Goal: Register for event/course

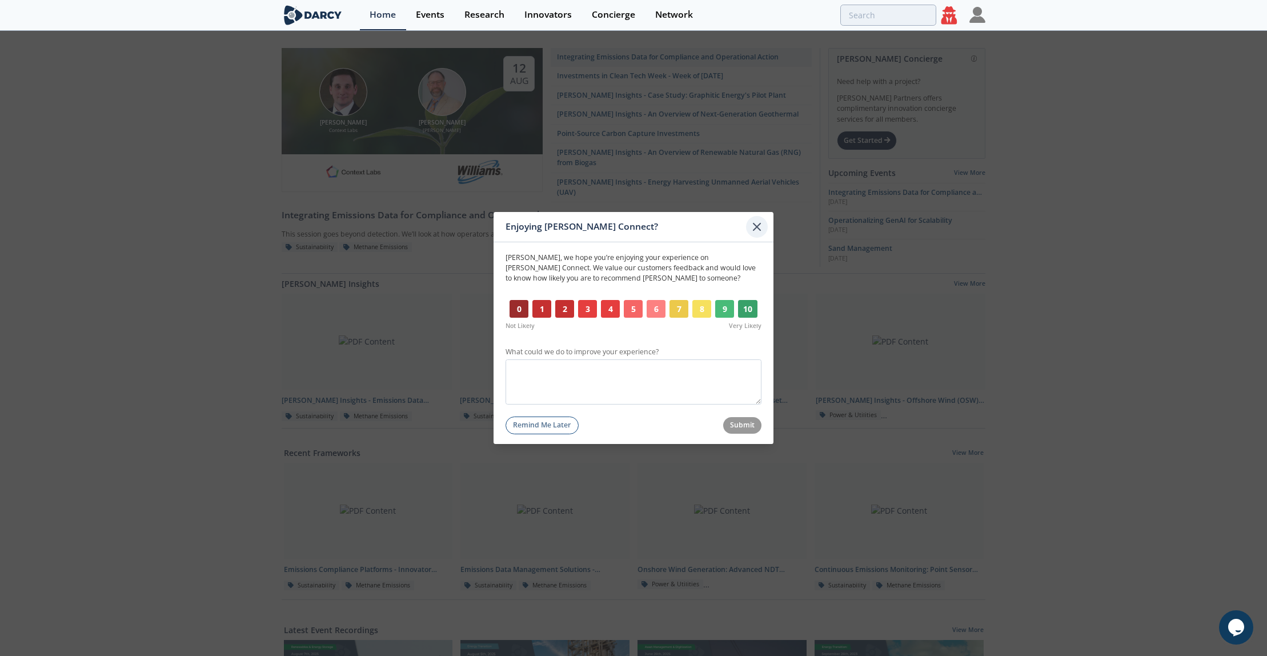
click at [751, 228] on icon at bounding box center [757, 227] width 14 height 14
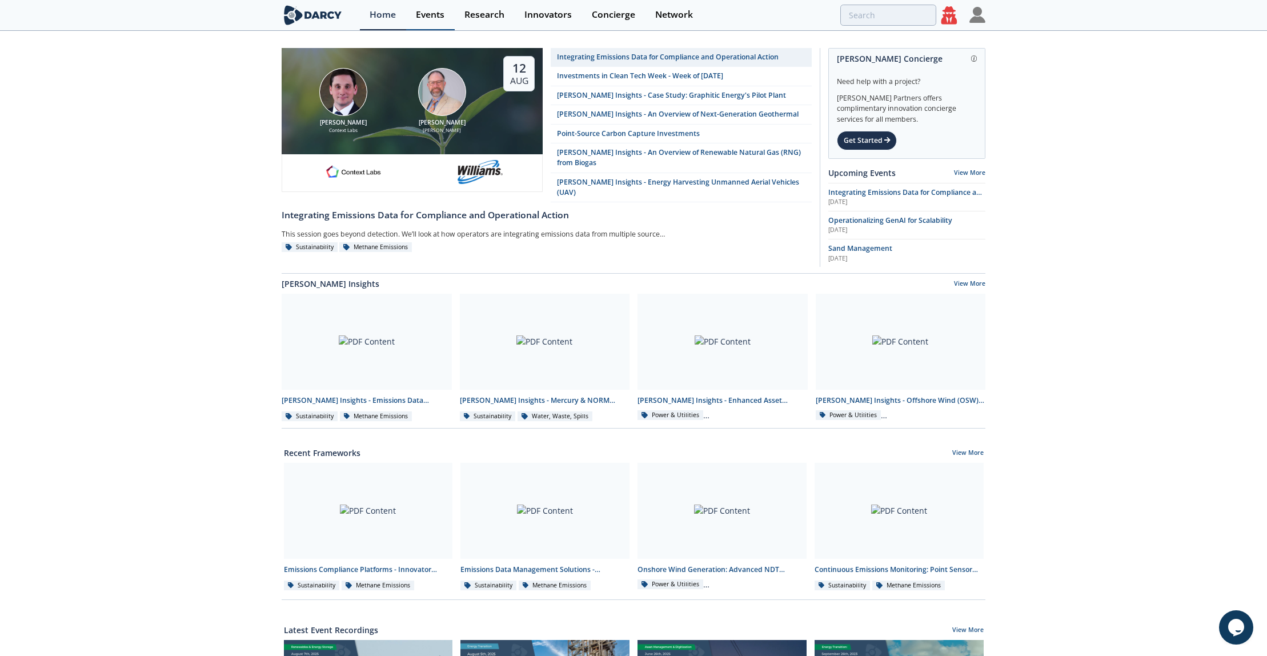
click at [427, 3] on link "Events" at bounding box center [430, 15] width 49 height 30
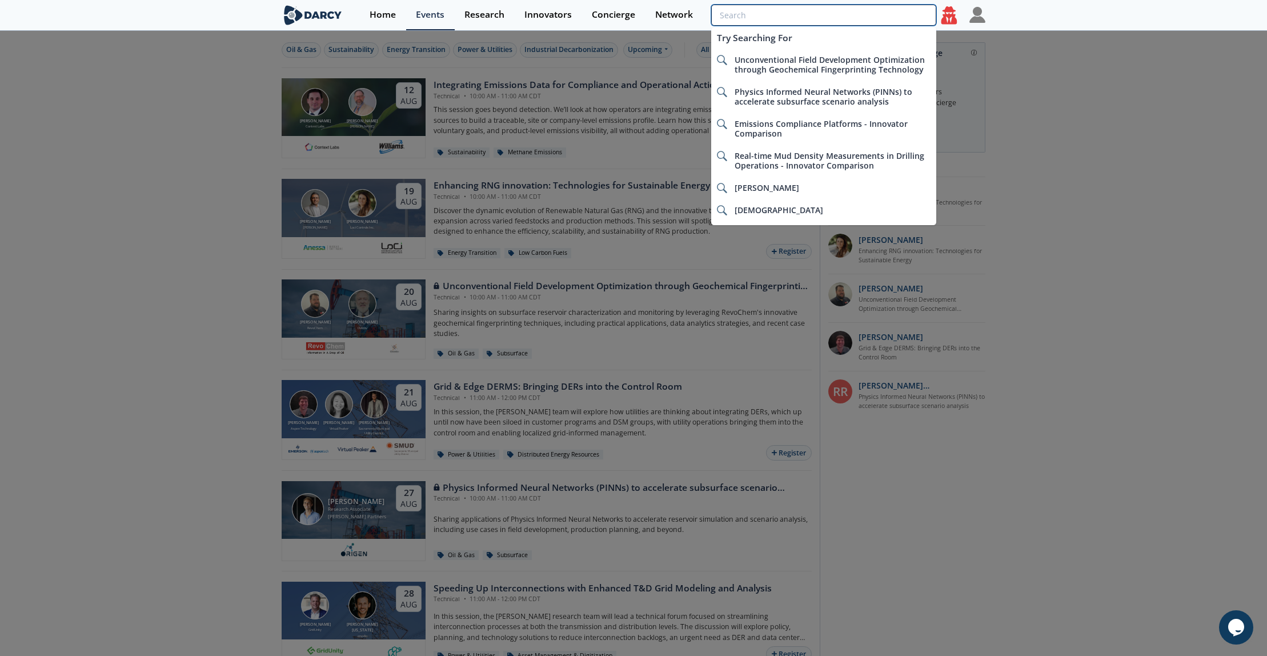
click at [883, 9] on input "search" at bounding box center [823, 15] width 225 height 21
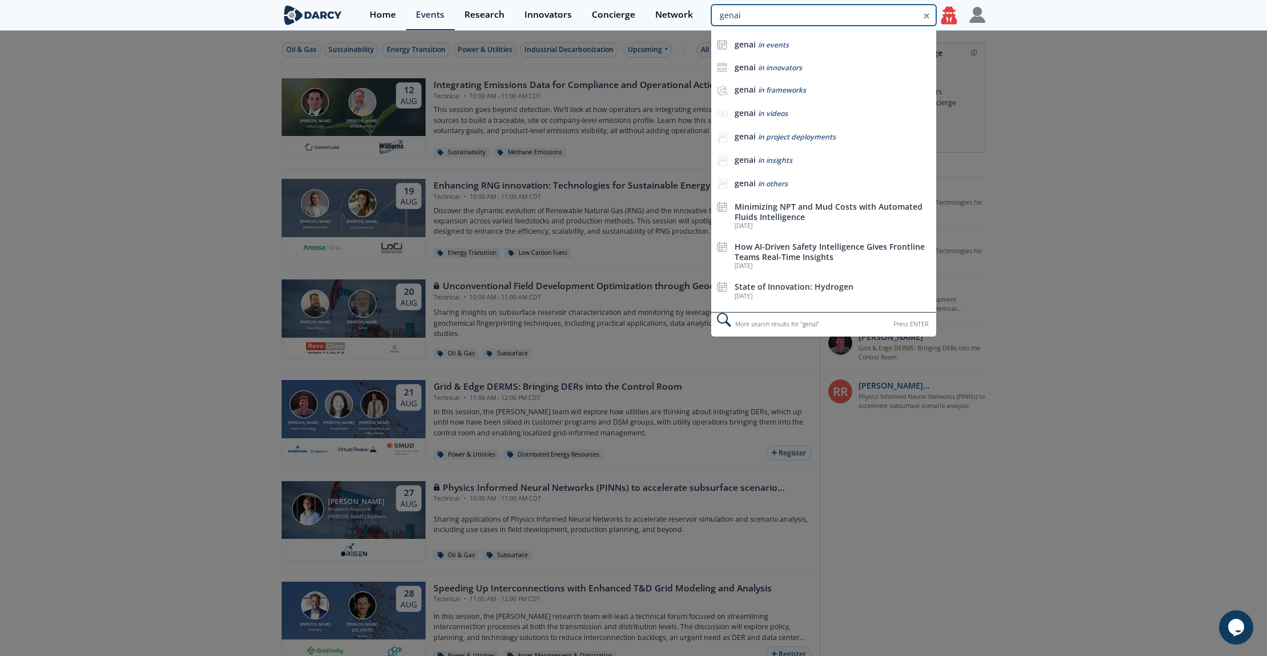
type input "genai"
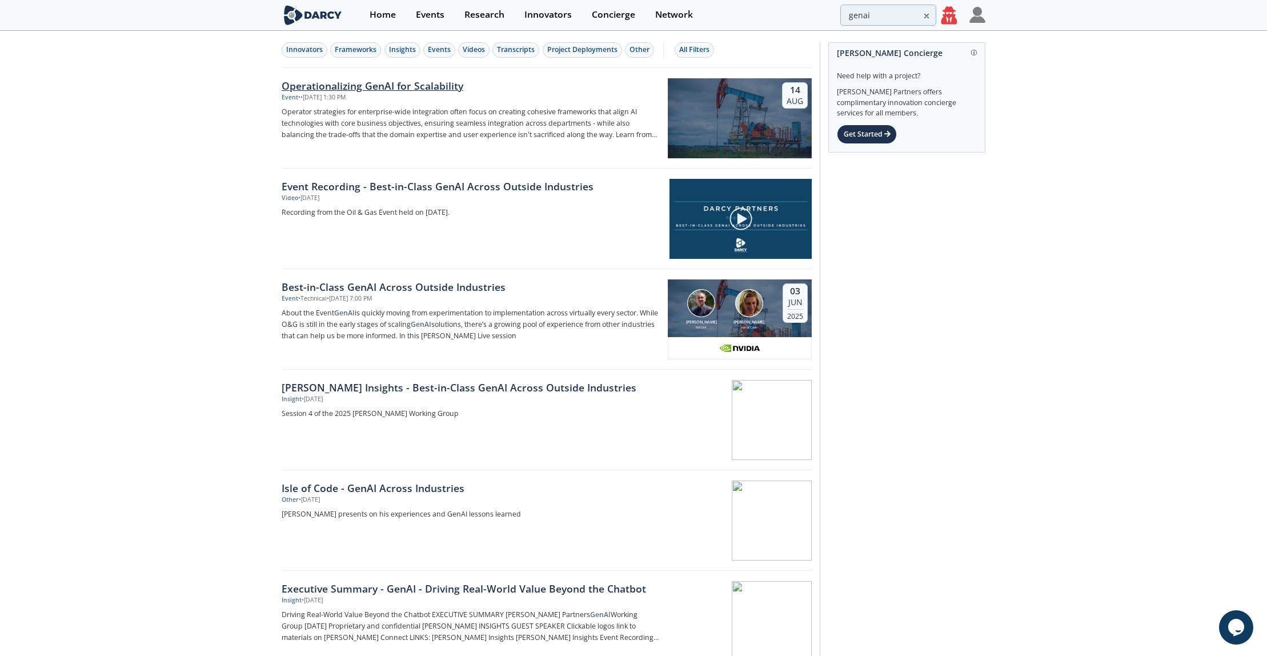
click at [403, 81] on div "Operationalizing GenAI for Scalability" at bounding box center [471, 85] width 378 height 15
